Goal: Transaction & Acquisition: Purchase product/service

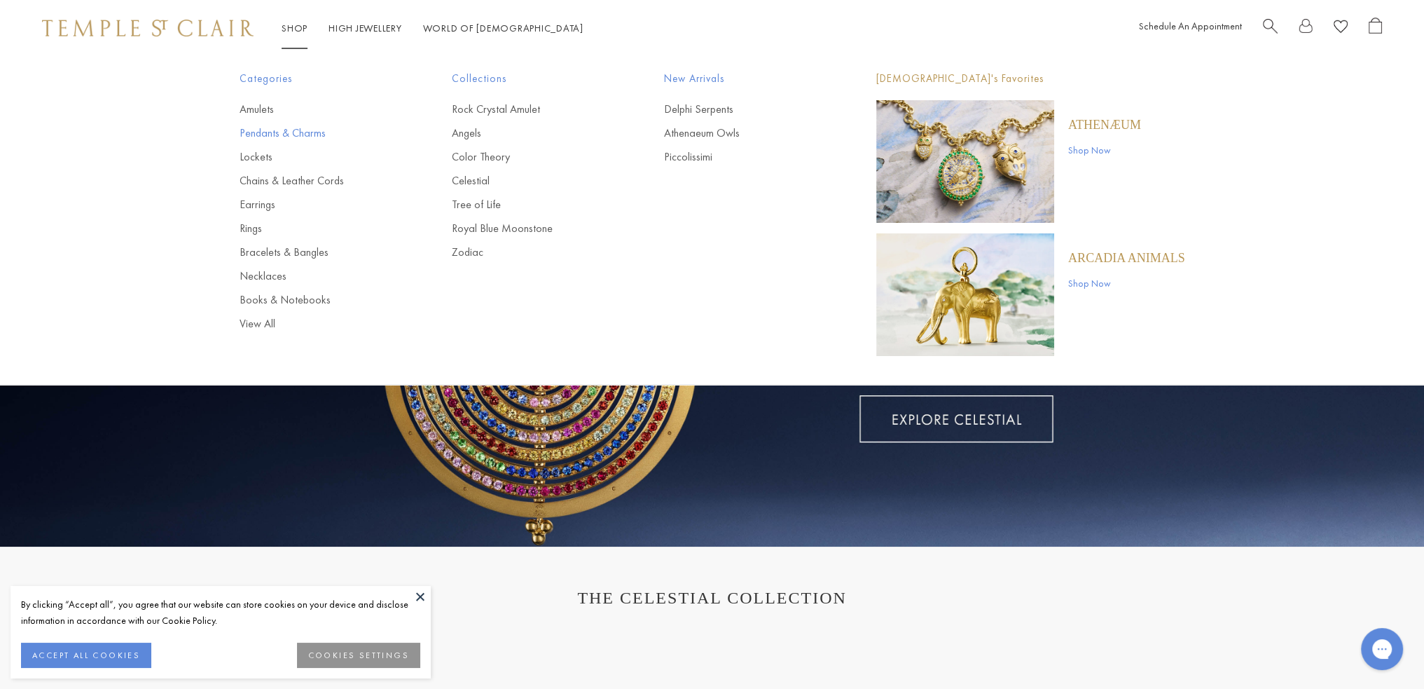
click at [281, 131] on link "Pendants & Charms" at bounding box center [318, 132] width 156 height 15
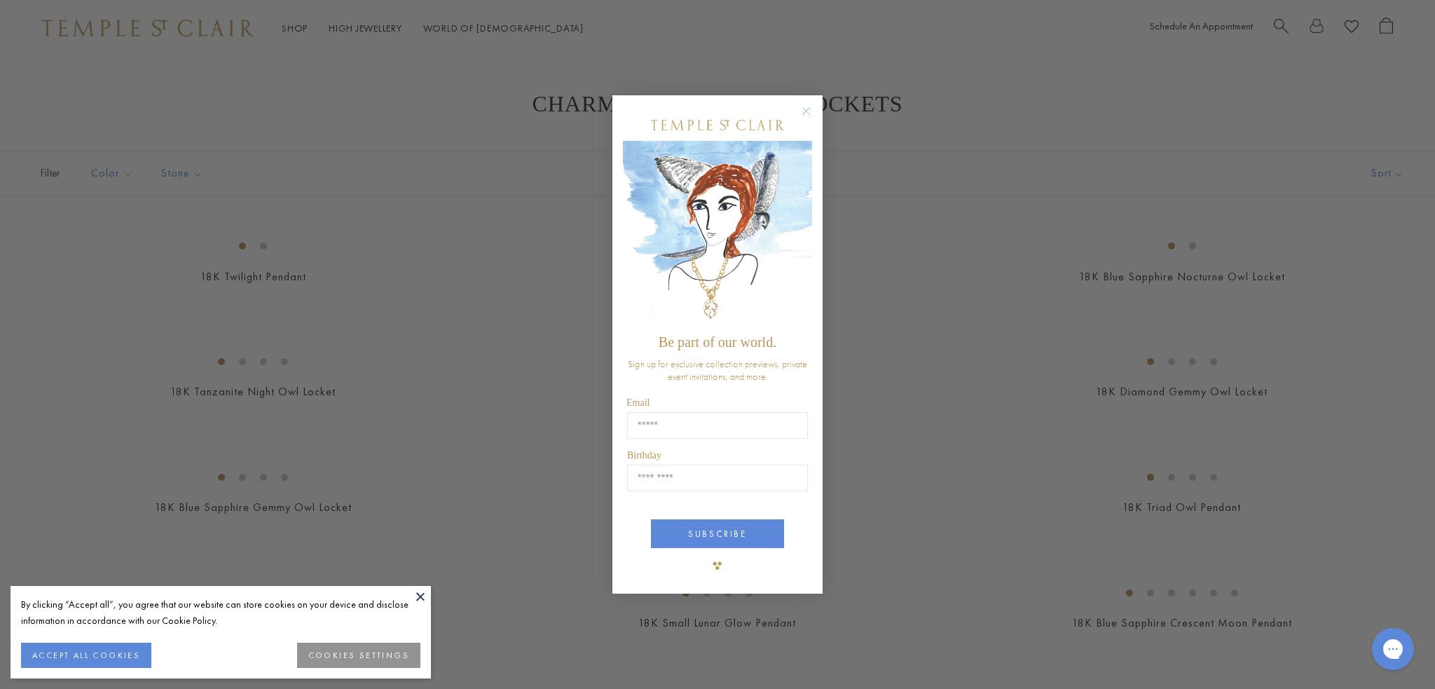
click at [804, 116] on circle "Close dialog" at bounding box center [806, 110] width 17 height 17
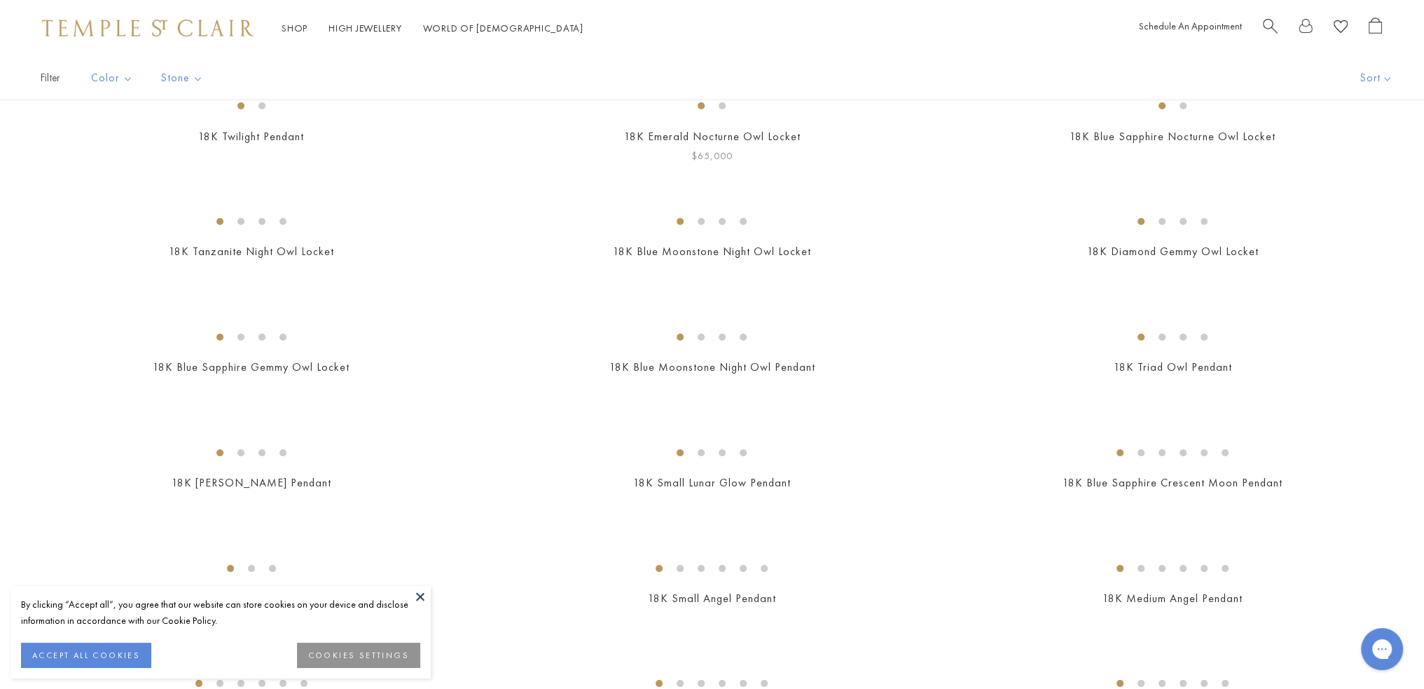
scroll to position [210, 0]
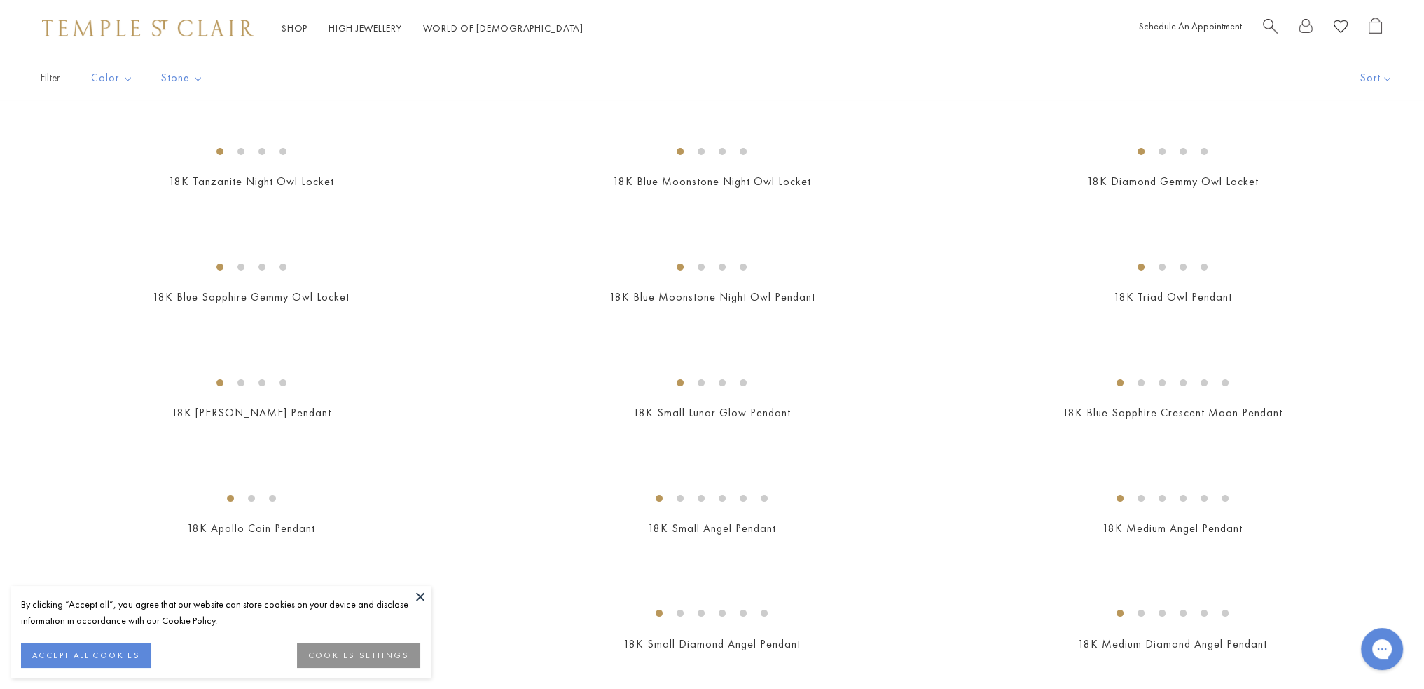
click at [0, 0] on img at bounding box center [0, 0] width 0 height 0
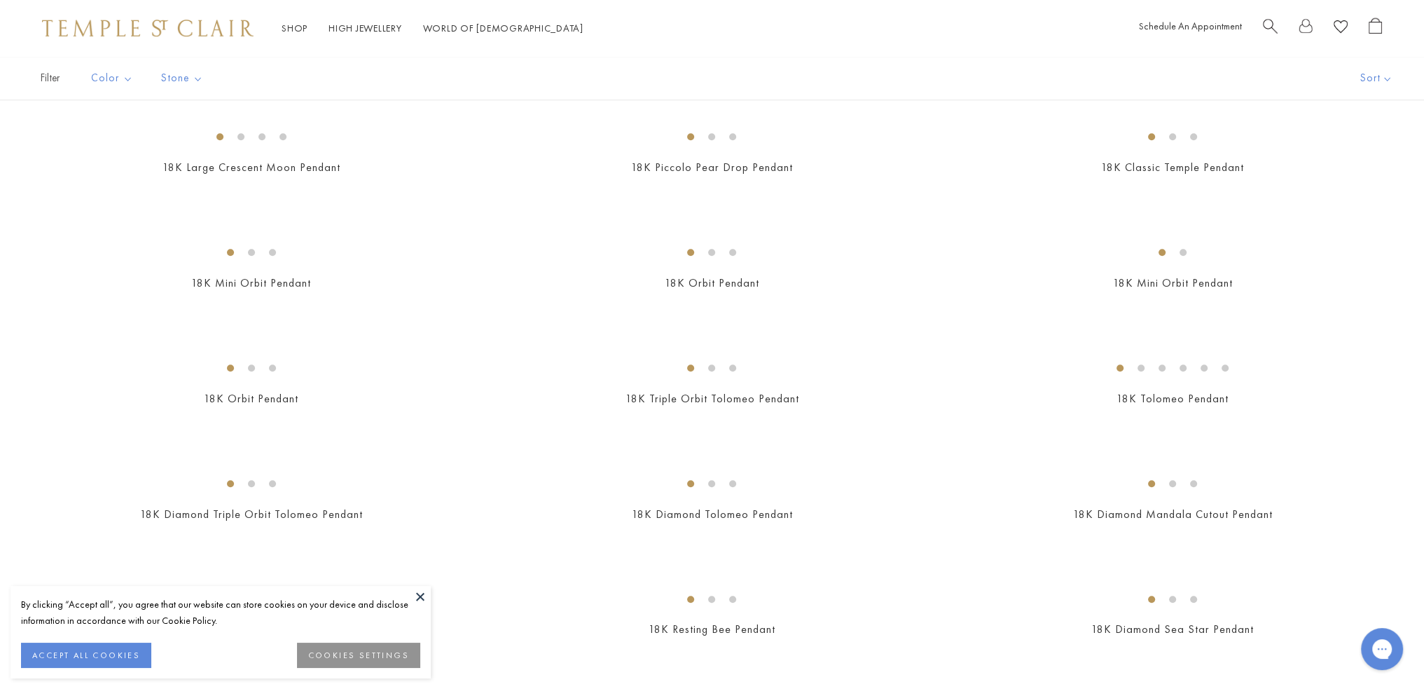
scroll to position [1822, 0]
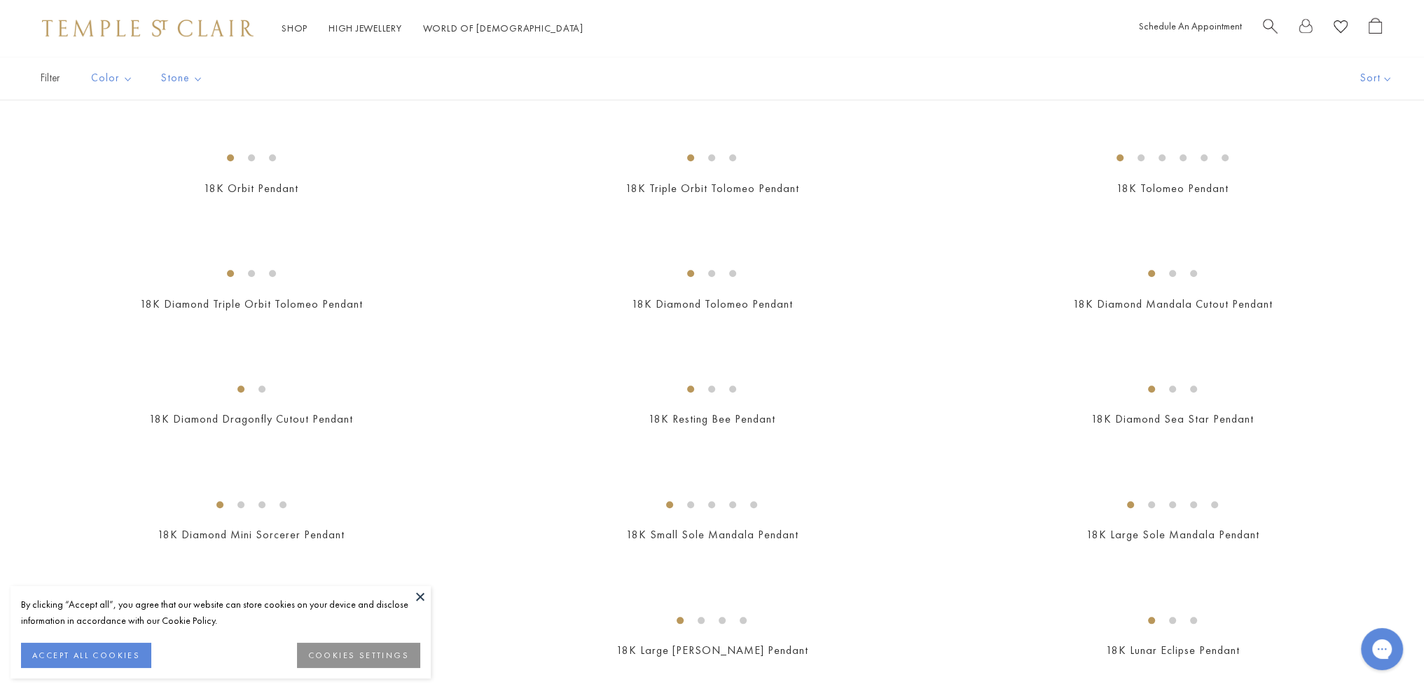
click at [427, 591] on button at bounding box center [420, 596] width 21 height 21
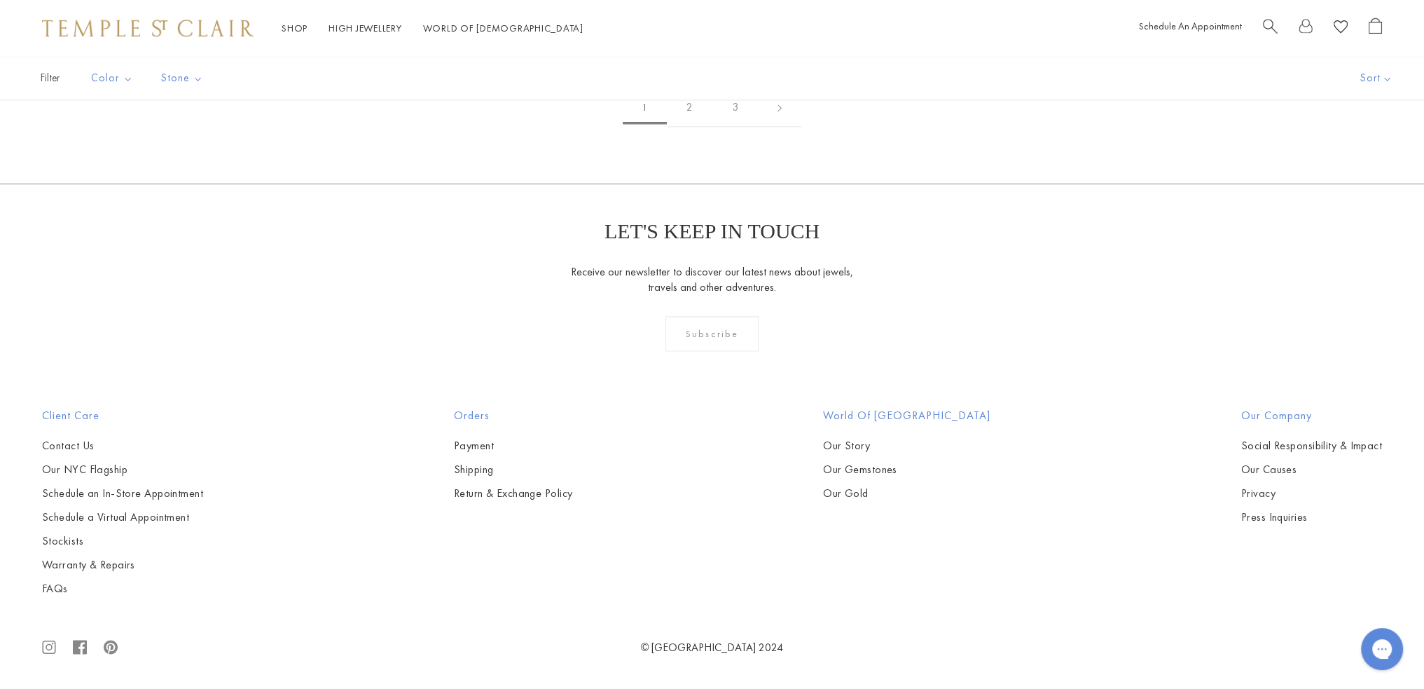
scroll to position [7847, 0]
click at [0, 0] on img at bounding box center [0, 0] width 0 height 0
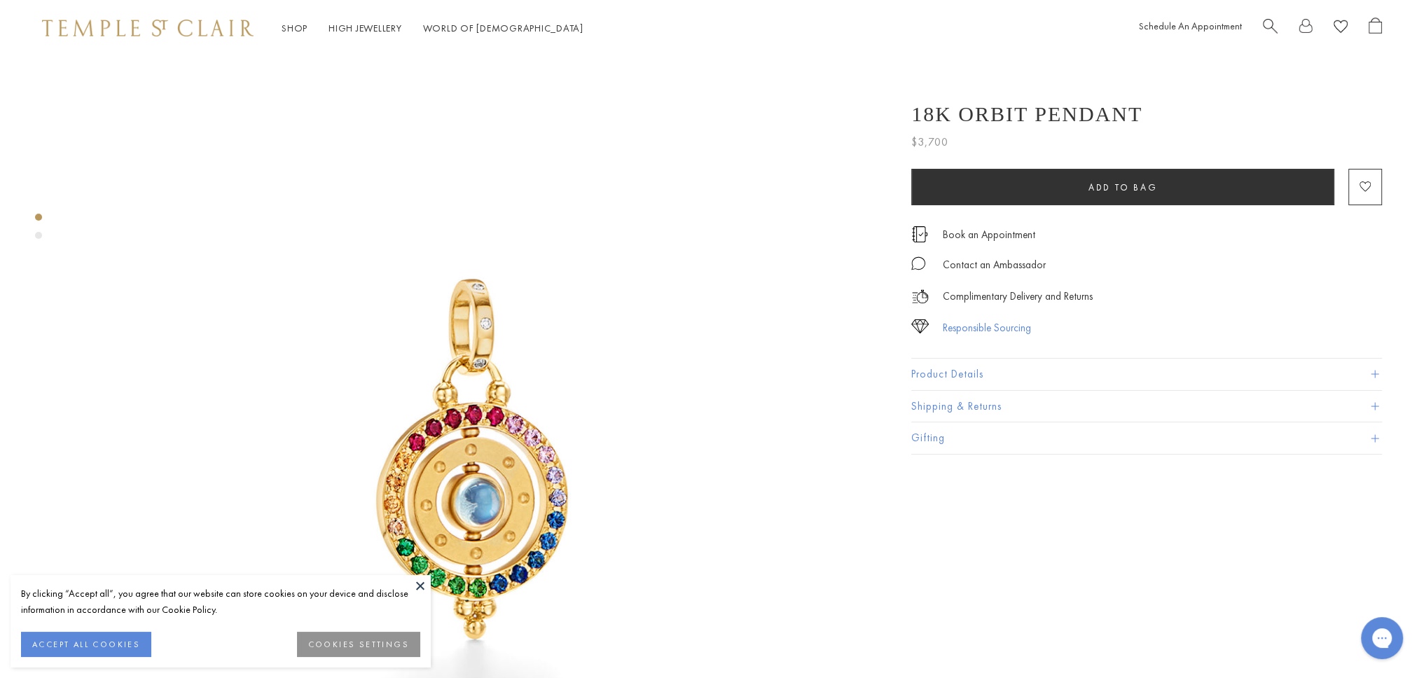
click at [999, 334] on div "Responsible Sourcing" at bounding box center [987, 328] width 88 height 18
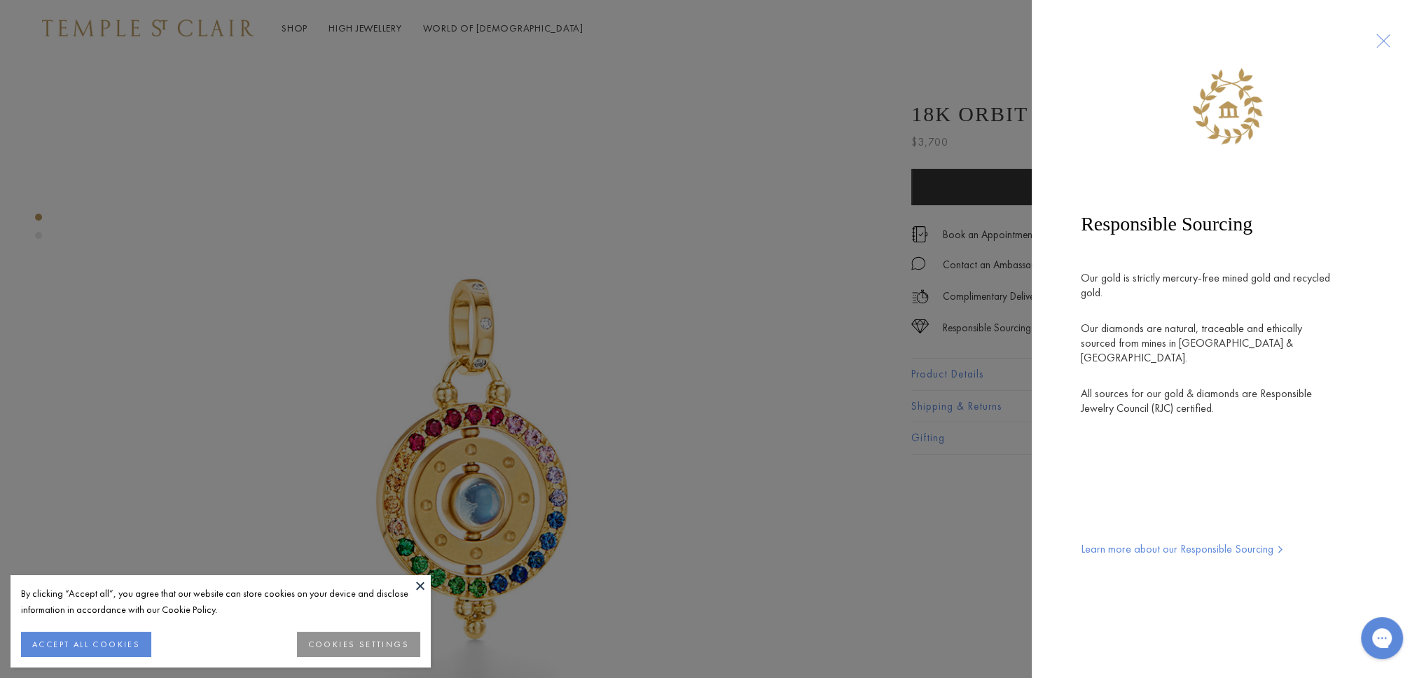
click at [1377, 41] on div at bounding box center [1383, 41] width 26 height 26
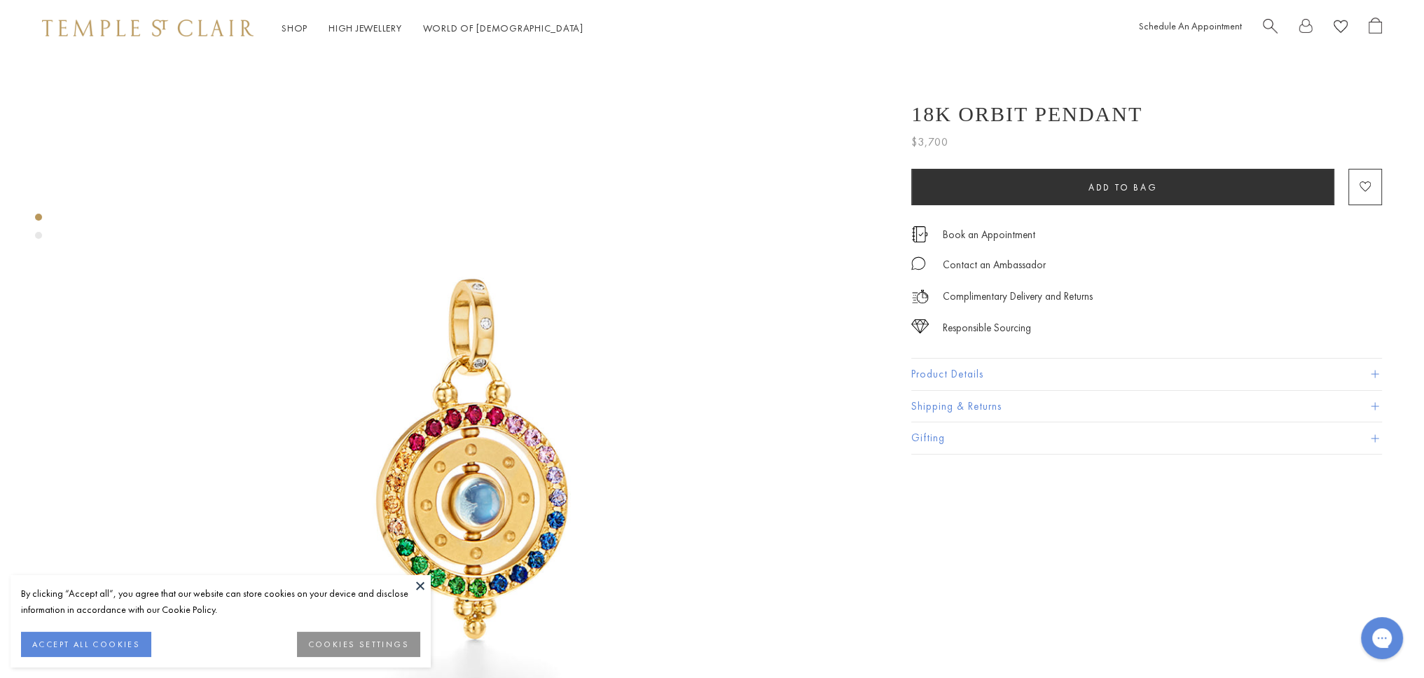
click at [992, 377] on button "Product Details" at bounding box center [1147, 375] width 471 height 32
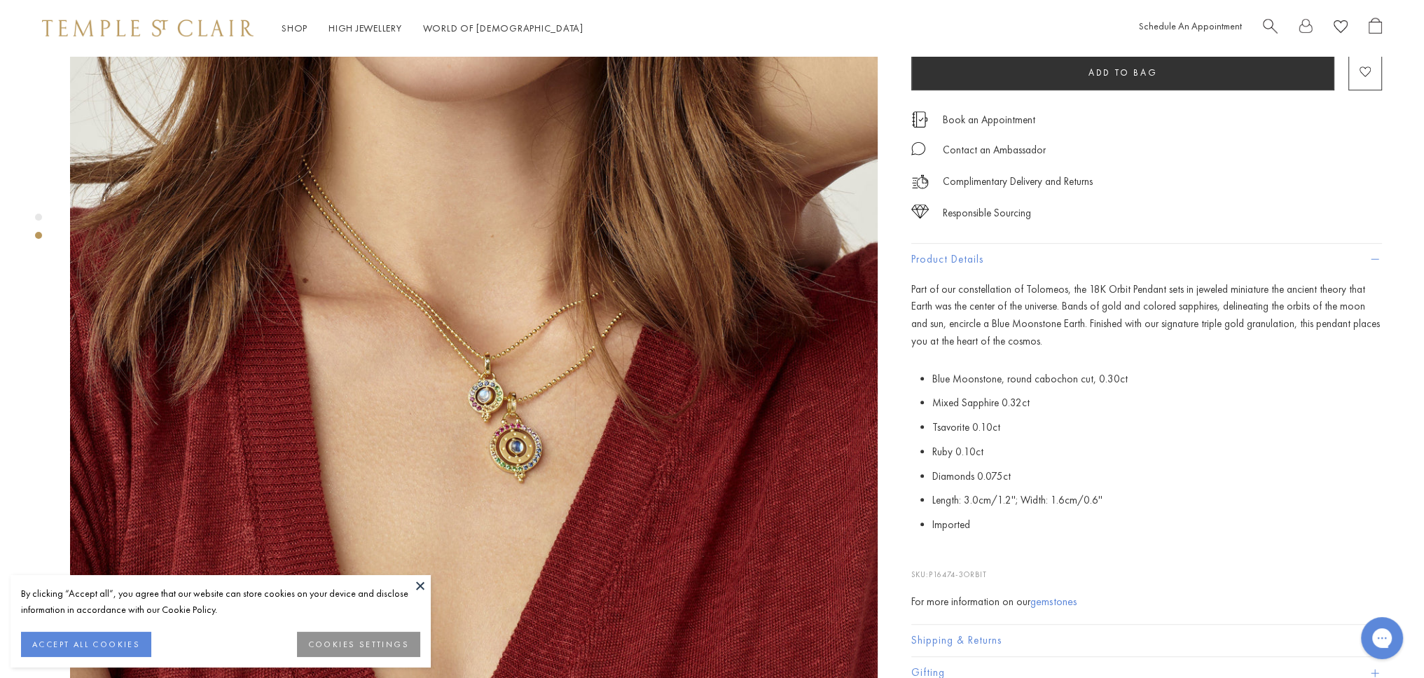
scroll to position [1039, 0]
